Goal: Information Seeking & Learning: Learn about a topic

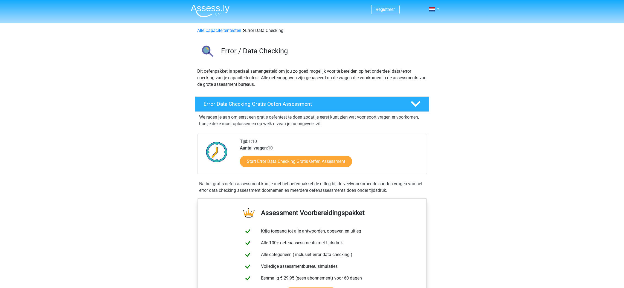
click at [289, 105] on h4 "Error Data Checking Gratis Oefen Assessment" at bounding box center [303, 104] width 198 height 6
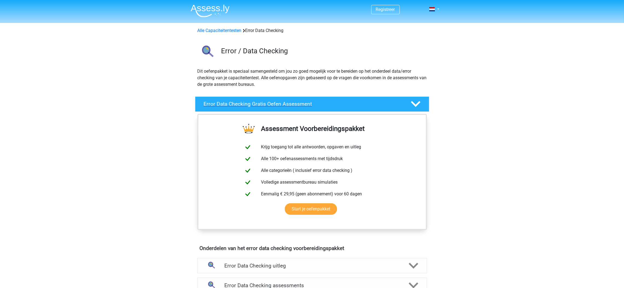
click at [289, 105] on h4 "Error Data Checking Gratis Oefen Assessment" at bounding box center [303, 104] width 198 height 6
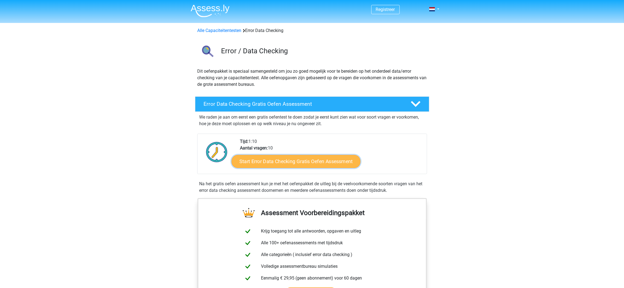
click at [296, 157] on link "Start Error Data Checking Gratis Oefen Assessment" at bounding box center [295, 161] width 129 height 13
click at [250, 105] on h4 "Error Data Checking Gratis Oefen Assessment" at bounding box center [303, 104] width 198 height 6
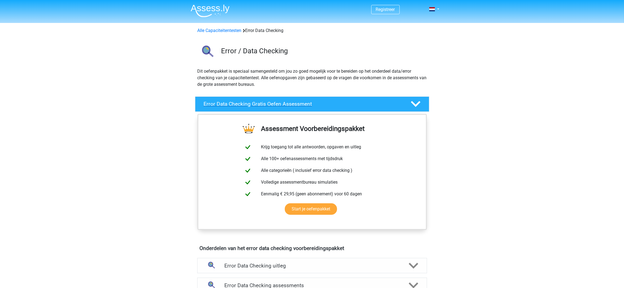
click at [250, 104] on h4 "Error Data Checking Gratis Oefen Assessment" at bounding box center [303, 104] width 198 height 6
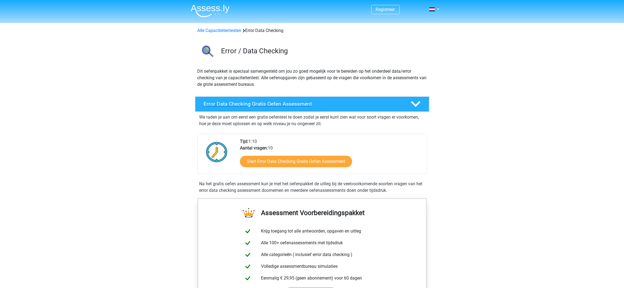
click at [411, 103] on icon at bounding box center [416, 104] width 10 height 10
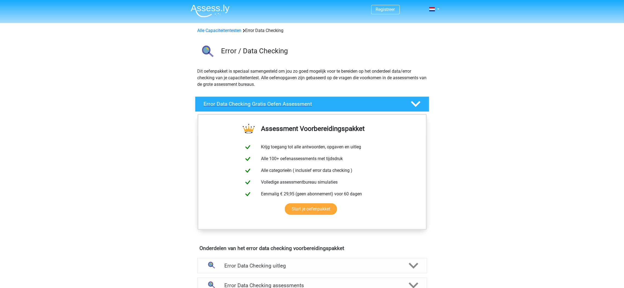
click at [411, 103] on icon at bounding box center [416, 104] width 10 height 10
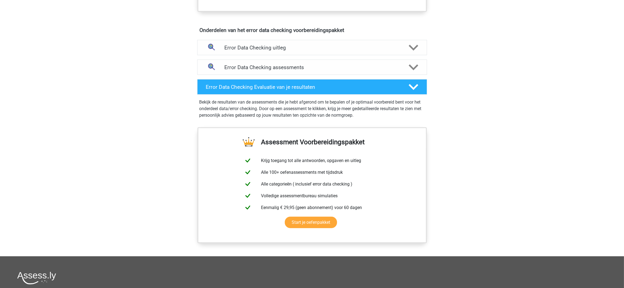
scroll to position [301, 0]
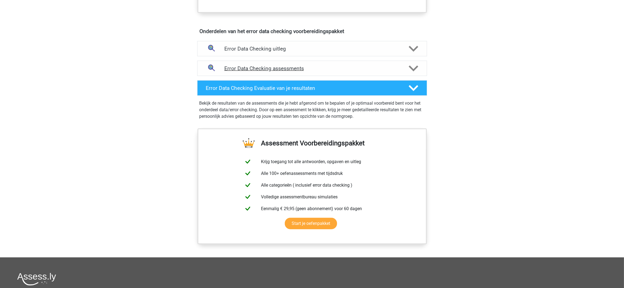
click at [415, 68] on polygon at bounding box center [413, 68] width 10 height 6
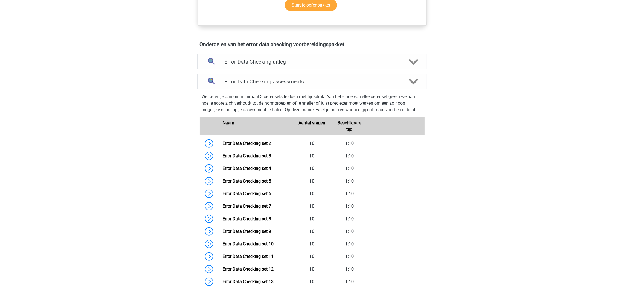
scroll to position [297, 0]
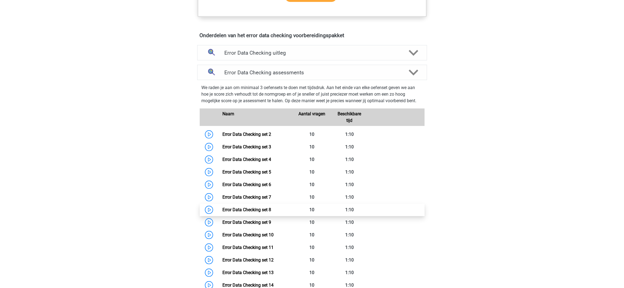
click at [255, 212] on link "Error Data Checking set 8" at bounding box center [246, 209] width 49 height 5
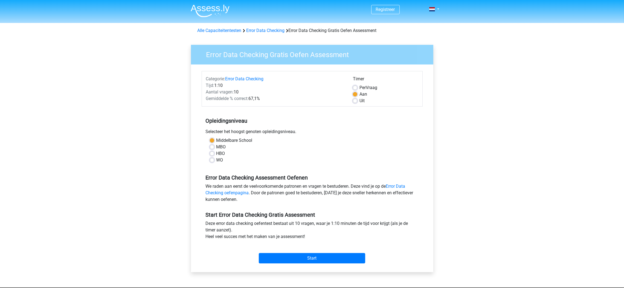
click at [216, 154] on label "HBO" at bounding box center [220, 153] width 9 height 7
click at [212, 154] on input "HBO" at bounding box center [212, 152] width 4 height 5
radio input "true"
click at [316, 260] on input "Start" at bounding box center [312, 258] width 106 height 10
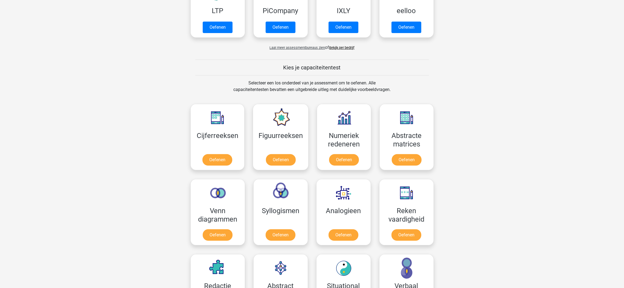
scroll to position [292, 0]
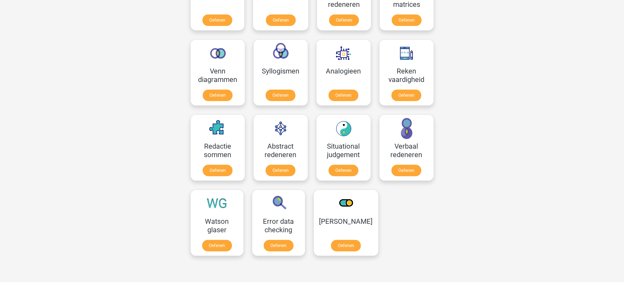
click at [488, 19] on div "Registreer Nederlands English" at bounding box center [312, 141] width 624 height 867
click at [607, 116] on div "Registreer Nederlands English" at bounding box center [312, 141] width 624 height 867
click at [281, 166] on link "Oefenen" at bounding box center [280, 172] width 31 height 12
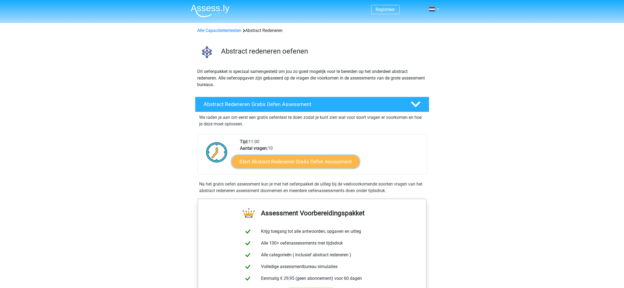
click at [281, 165] on link "Start Abstract Redeneren Gratis Oefen Assessment" at bounding box center [295, 161] width 128 height 13
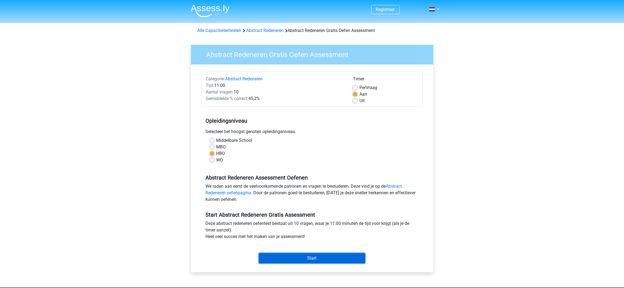
click at [294, 259] on input "Start" at bounding box center [312, 258] width 106 height 10
